Goal: Consume media (video, audio)

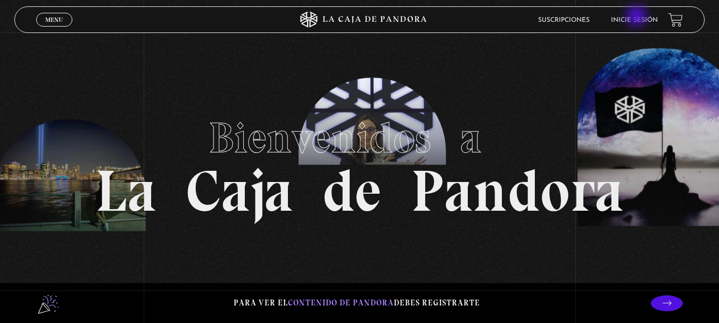
click at [638, 17] on link "Inicie sesión" at bounding box center [634, 20] width 47 height 6
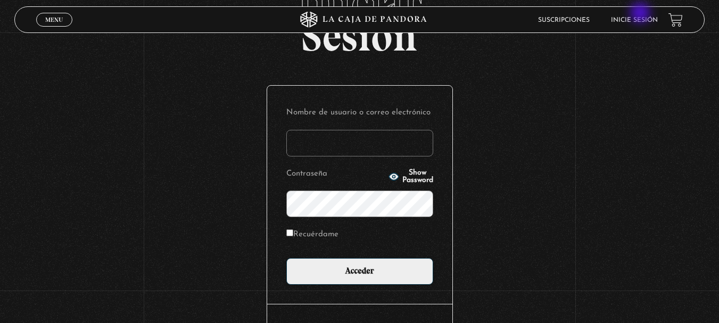
scroll to position [89, 0]
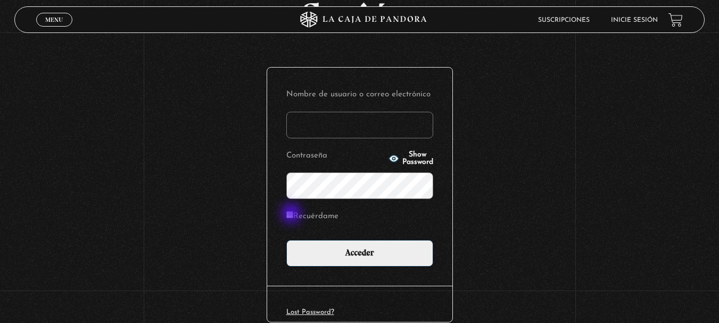
type input "kalymora"
click at [292, 214] on input "Recuérdame" at bounding box center [289, 214] width 7 height 7
checkbox input "true"
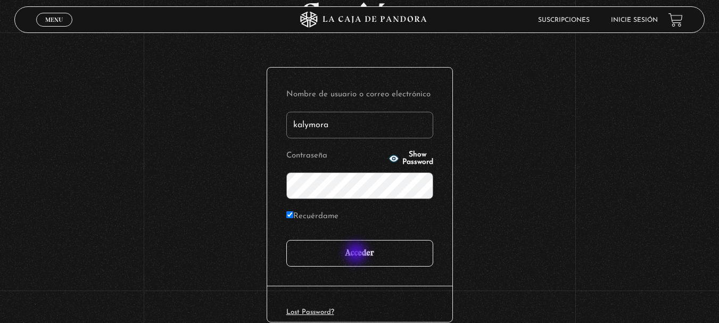
click at [357, 254] on input "Acceder" at bounding box center [359, 253] width 147 height 27
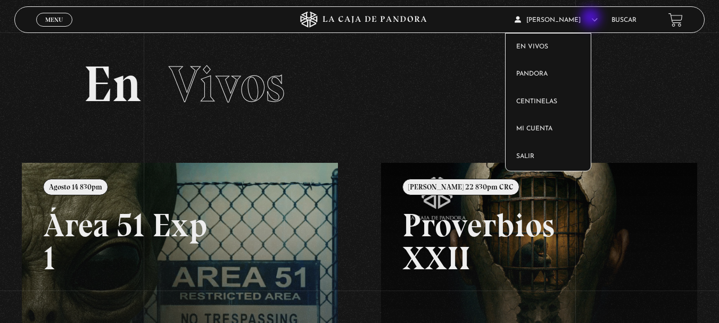
click at [592, 19] on icon at bounding box center [594, 19] width 6 height 6
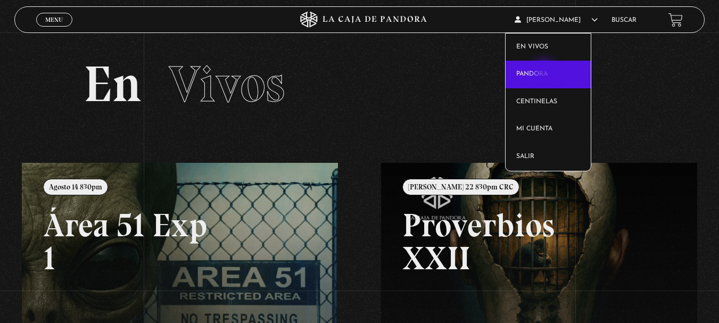
click at [545, 72] on link "Pandora" at bounding box center [548, 75] width 85 height 28
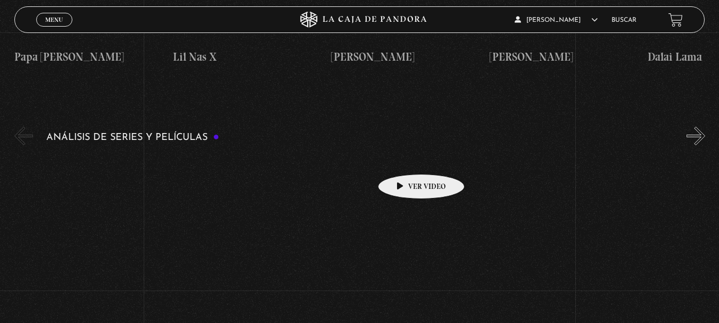
scroll to position [1355, 0]
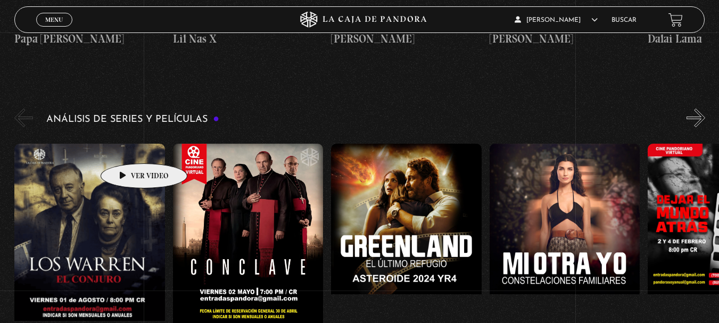
click at [127, 147] on figure at bounding box center [89, 240] width 151 height 192
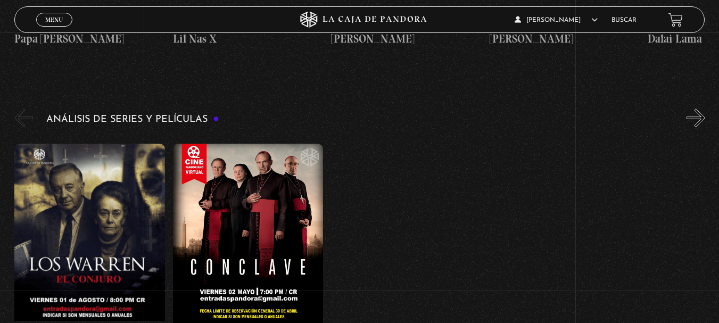
scroll to position [1355, 0]
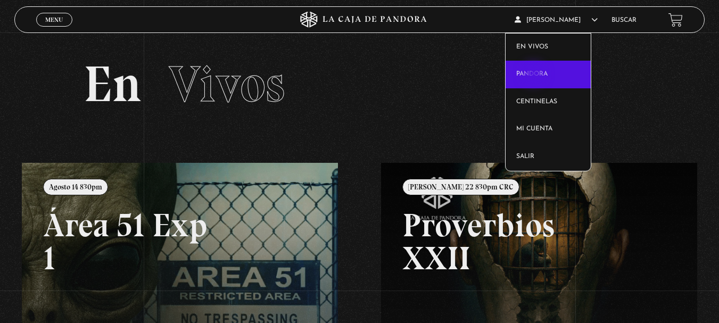
click at [535, 75] on link "Pandora" at bounding box center [548, 75] width 85 height 28
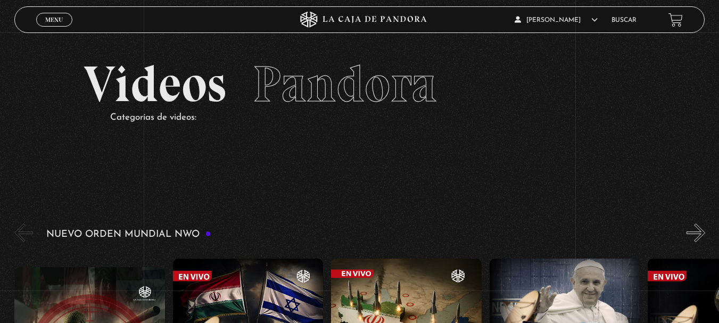
click at [535, 75] on h2 "Videos Pandora" at bounding box center [360, 84] width 552 height 51
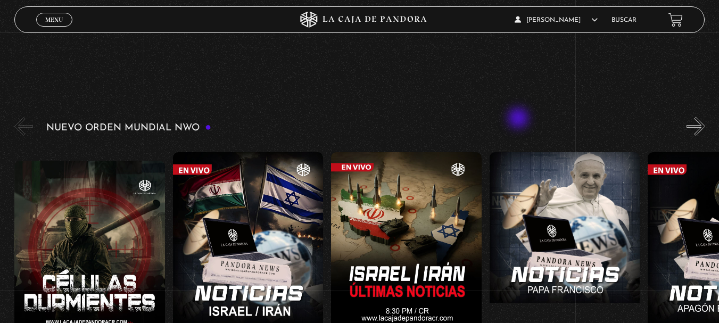
scroll to position [124, 0]
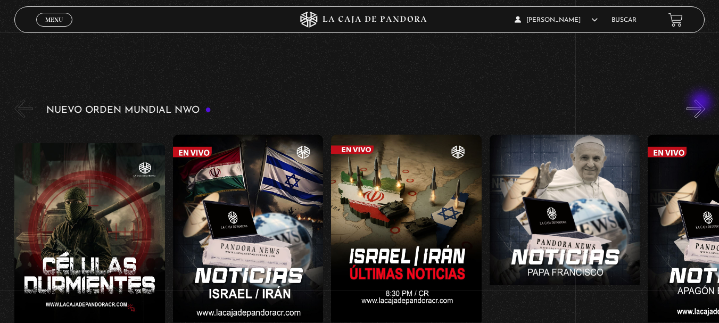
click at [702, 104] on button "»" at bounding box center [695, 109] width 19 height 19
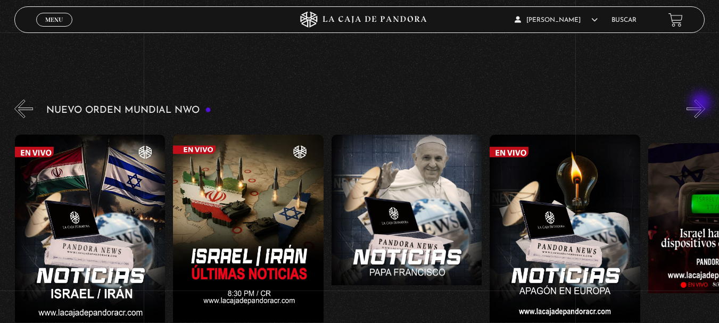
scroll to position [0, 159]
click at [702, 104] on button "»" at bounding box center [695, 109] width 19 height 19
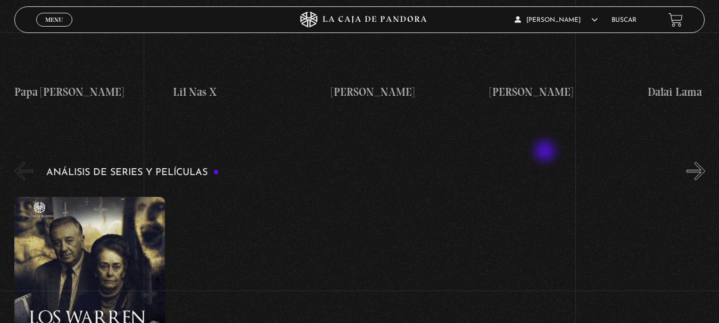
scroll to position [1320, 0]
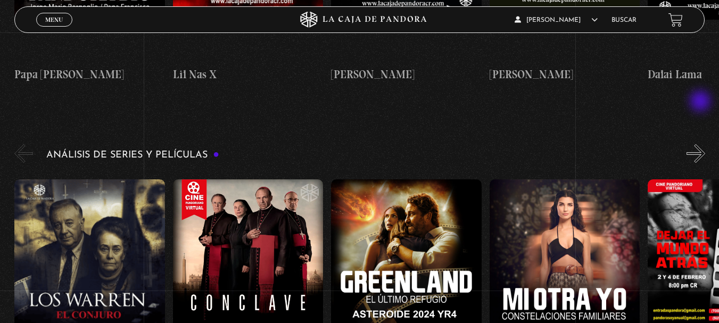
click at [701, 144] on button "»" at bounding box center [695, 153] width 19 height 19
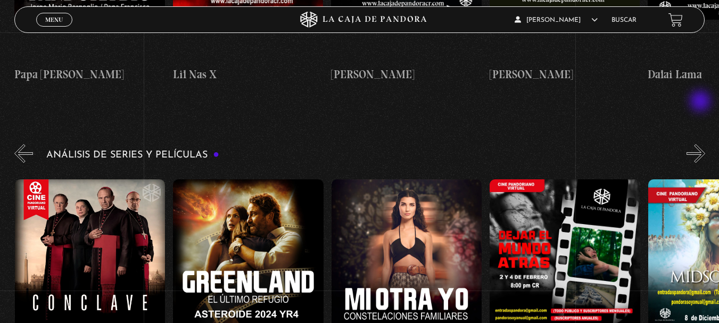
scroll to position [0, 159]
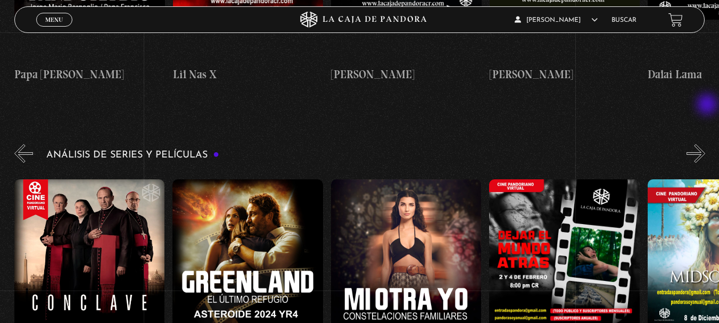
click at [705, 144] on button "»" at bounding box center [695, 153] width 19 height 19
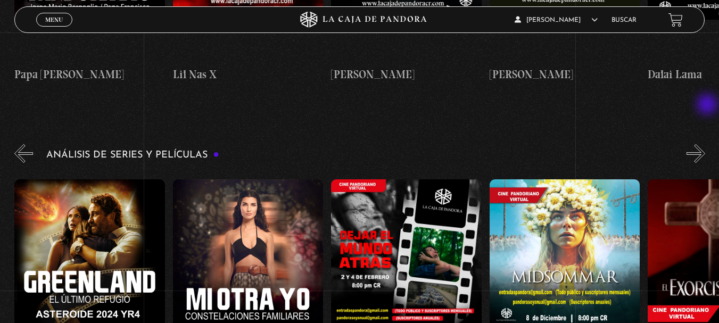
scroll to position [0, 317]
click at [705, 144] on button "»" at bounding box center [695, 153] width 19 height 19
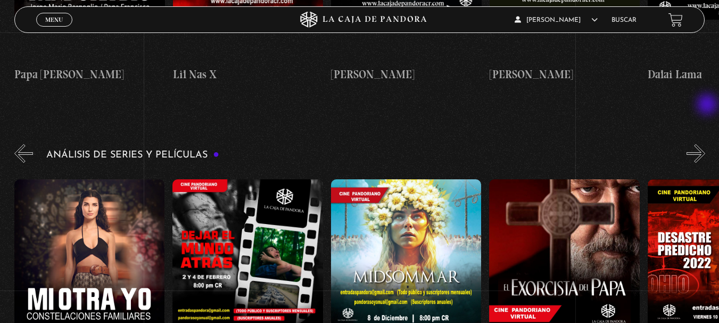
click at [705, 144] on button "»" at bounding box center [695, 153] width 19 height 19
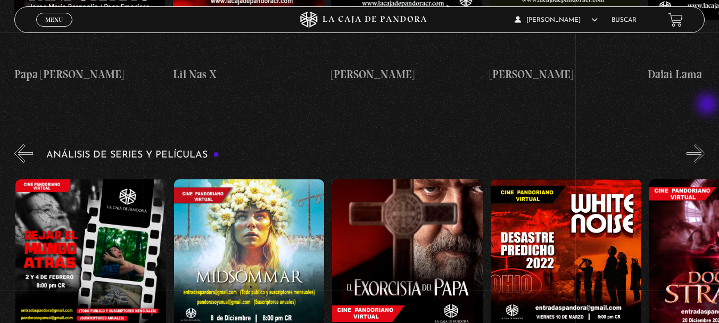
scroll to position [0, 633]
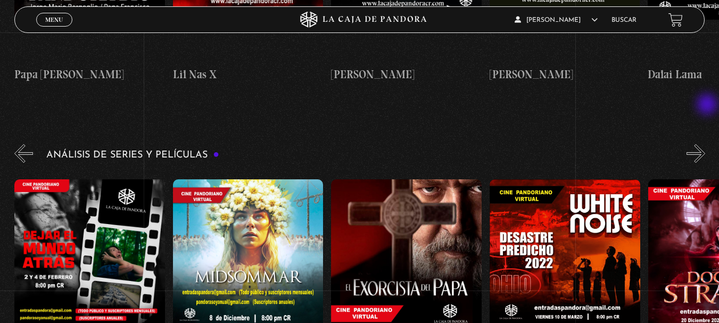
click at [705, 144] on button "»" at bounding box center [695, 153] width 19 height 19
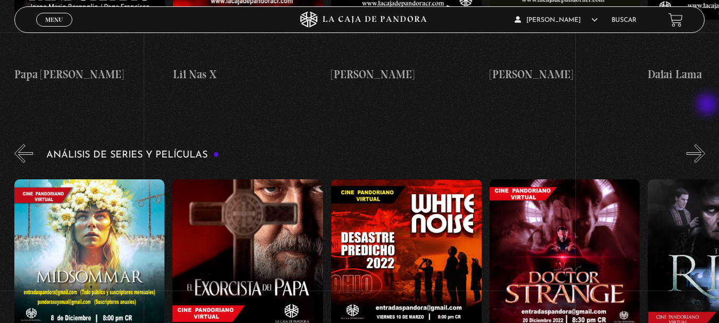
click at [705, 144] on button "»" at bounding box center [695, 153] width 19 height 19
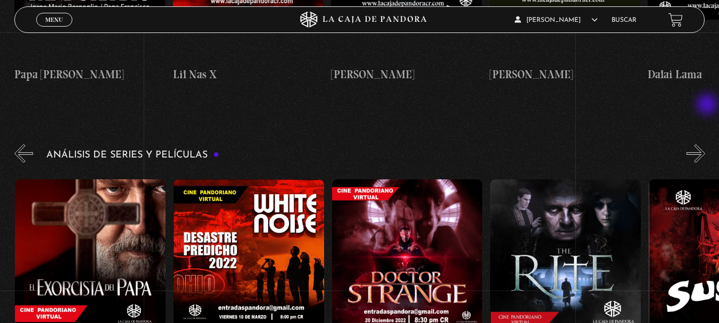
scroll to position [0, 950]
click at [705, 144] on button "»" at bounding box center [695, 153] width 19 height 19
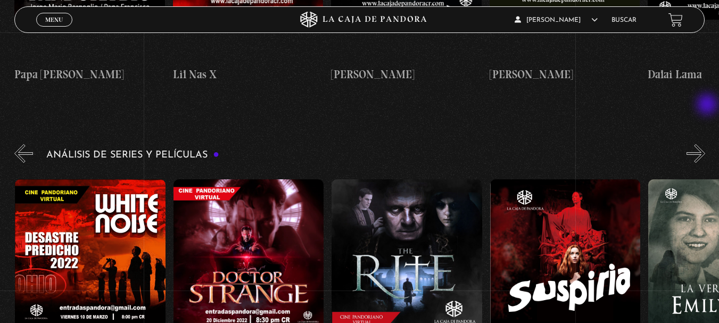
scroll to position [0, 1108]
click at [705, 144] on button "»" at bounding box center [695, 153] width 19 height 19
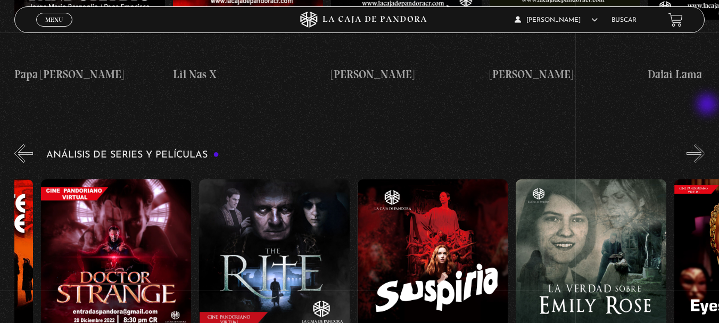
scroll to position [0, 1267]
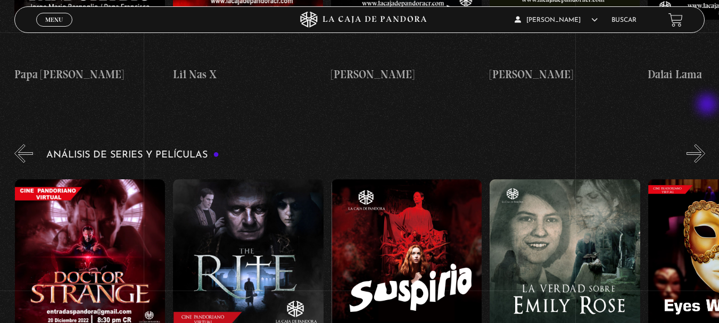
click at [705, 144] on button "»" at bounding box center [695, 153] width 19 height 19
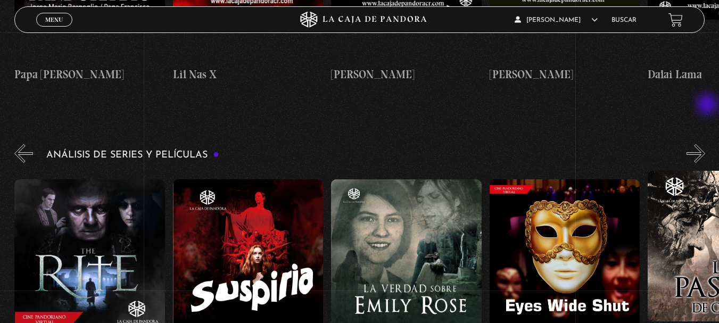
click at [705, 144] on button "»" at bounding box center [695, 153] width 19 height 19
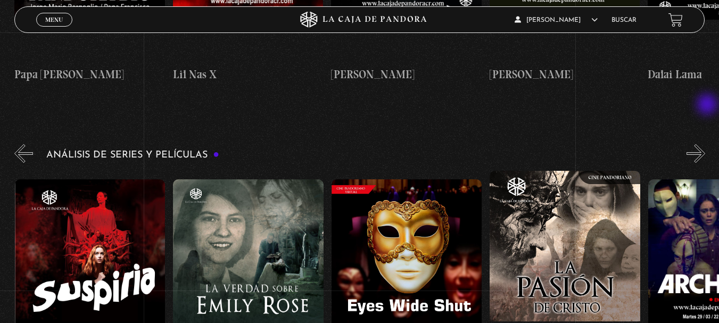
scroll to position [0, 1584]
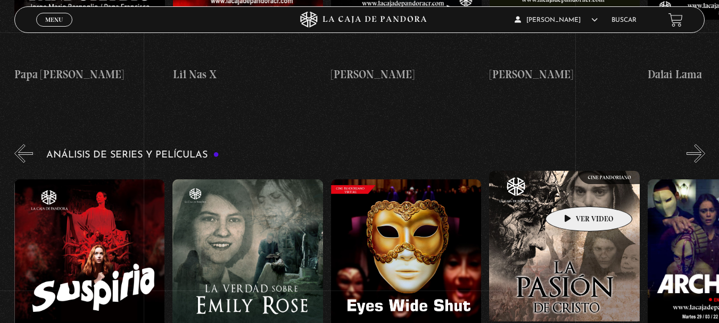
click at [572, 191] on figure at bounding box center [564, 267] width 151 height 192
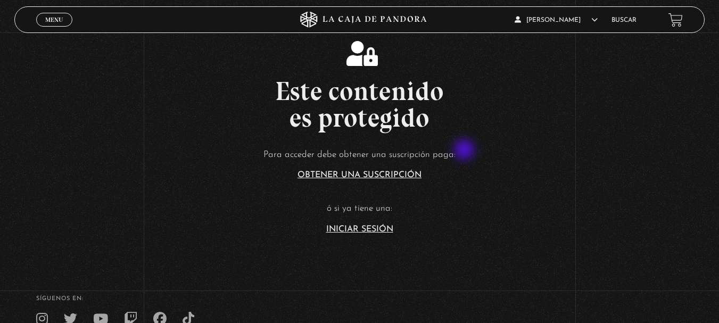
drag, startPoint x: 0, startPoint y: 0, endPoint x: 451, endPoint y: 143, distance: 472.9
click at [451, 143] on div "Este contenido es protegido Para acceder debe obtener una suscripción paga: Obt…" at bounding box center [359, 137] width 719 height 193
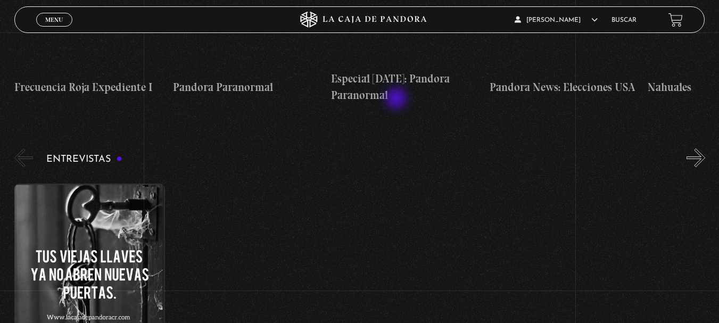
scroll to position [3463, 0]
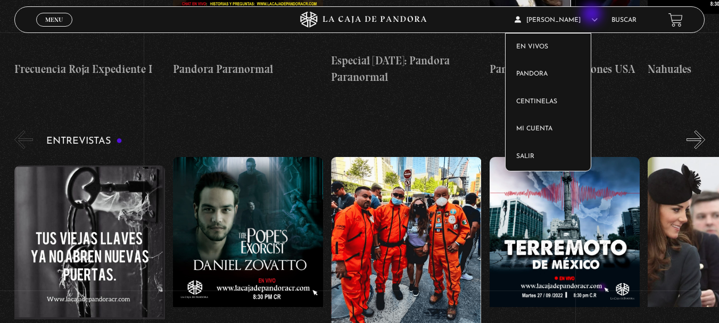
click at [593, 15] on article "Carlos Mora En vivos Pandora Centinelas Mi cuenta Salir" at bounding box center [558, 19] width 86 height 25
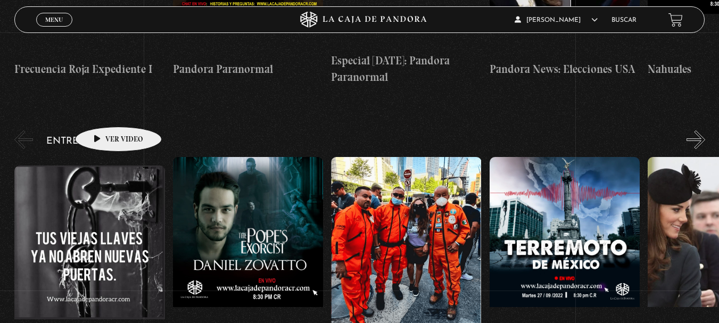
click at [102, 166] on figure at bounding box center [89, 262] width 151 height 192
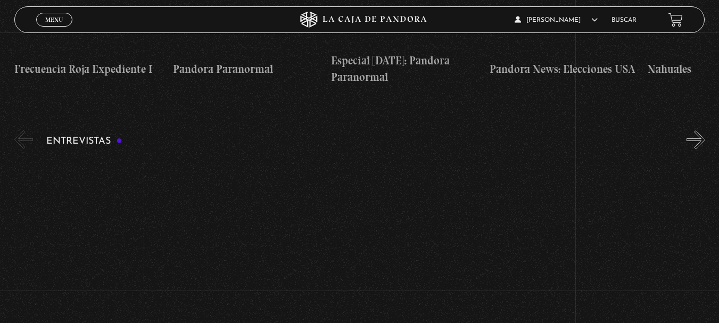
scroll to position [3463, 0]
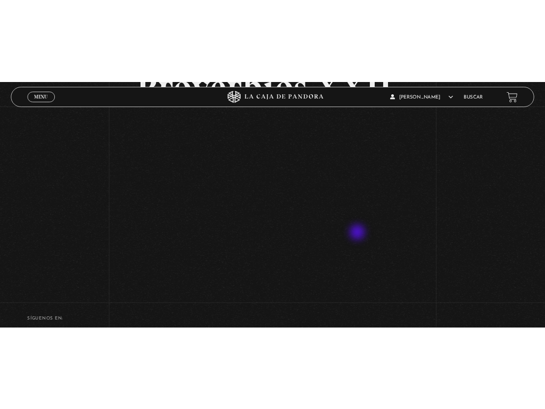
scroll to position [121, 0]
